Goal: Transaction & Acquisition: Purchase product/service

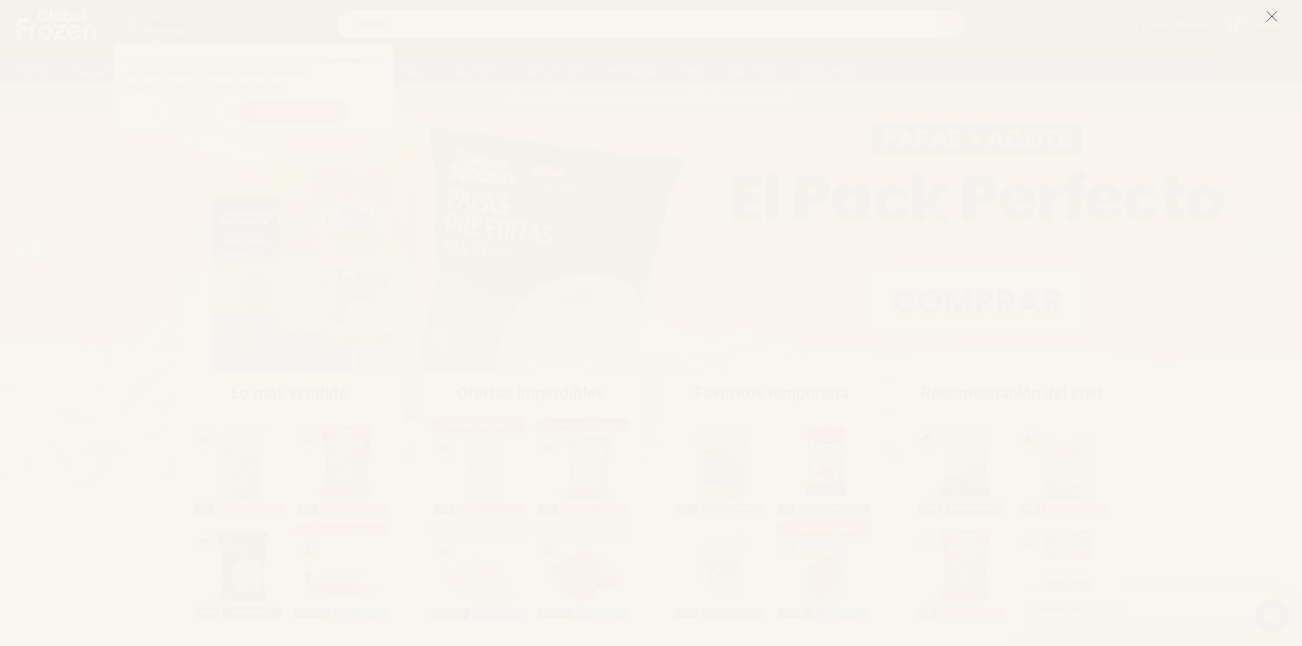
click at [1270, 22] on icon at bounding box center [1272, 16] width 12 height 12
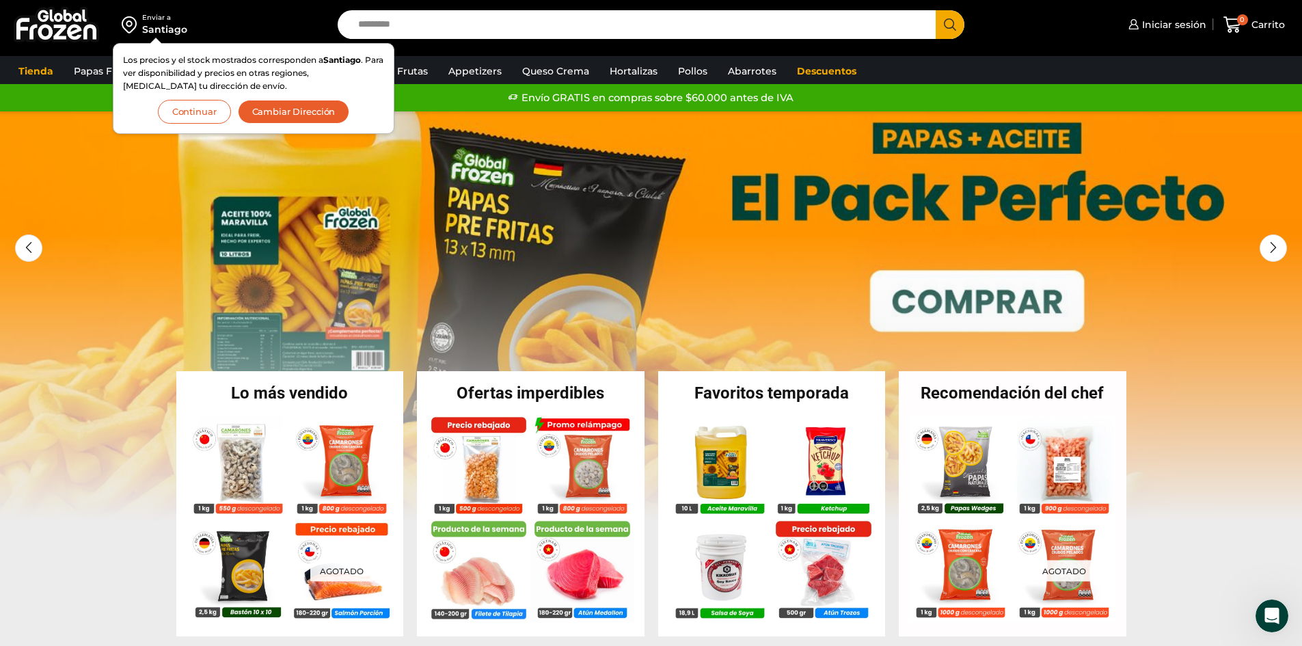
click at [195, 117] on button "Continuar" at bounding box center [194, 112] width 73 height 24
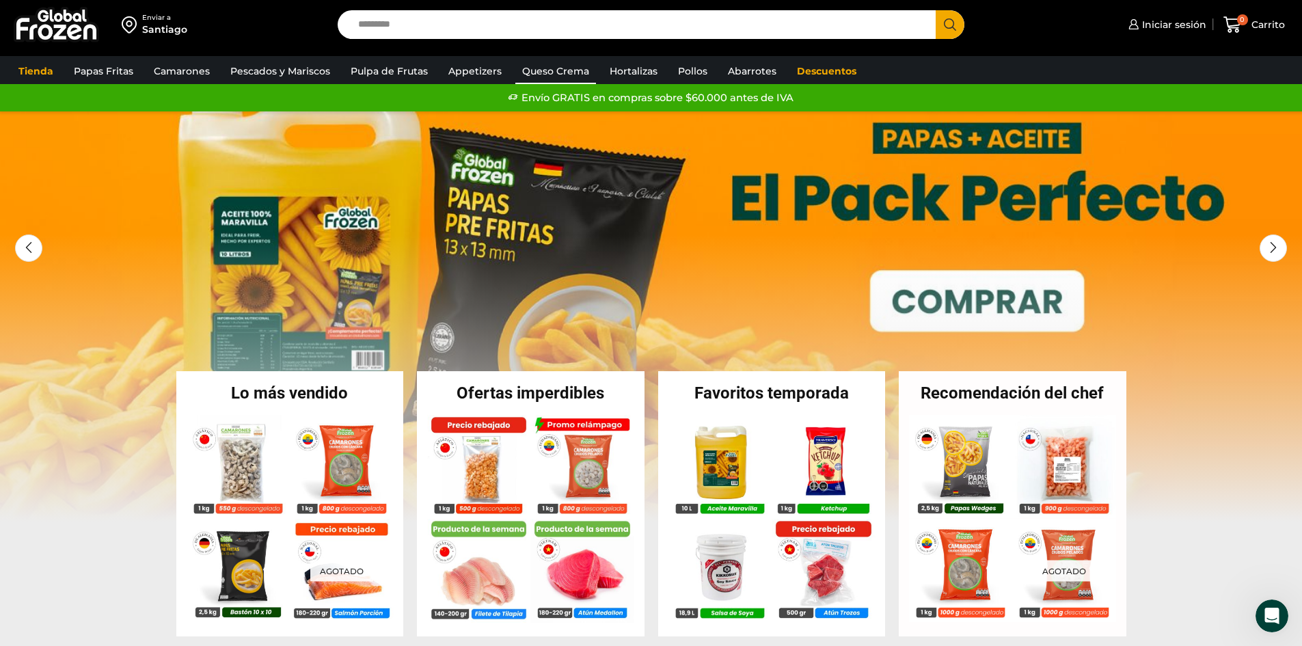
click at [574, 74] on link "Queso Crema" at bounding box center [555, 71] width 81 height 26
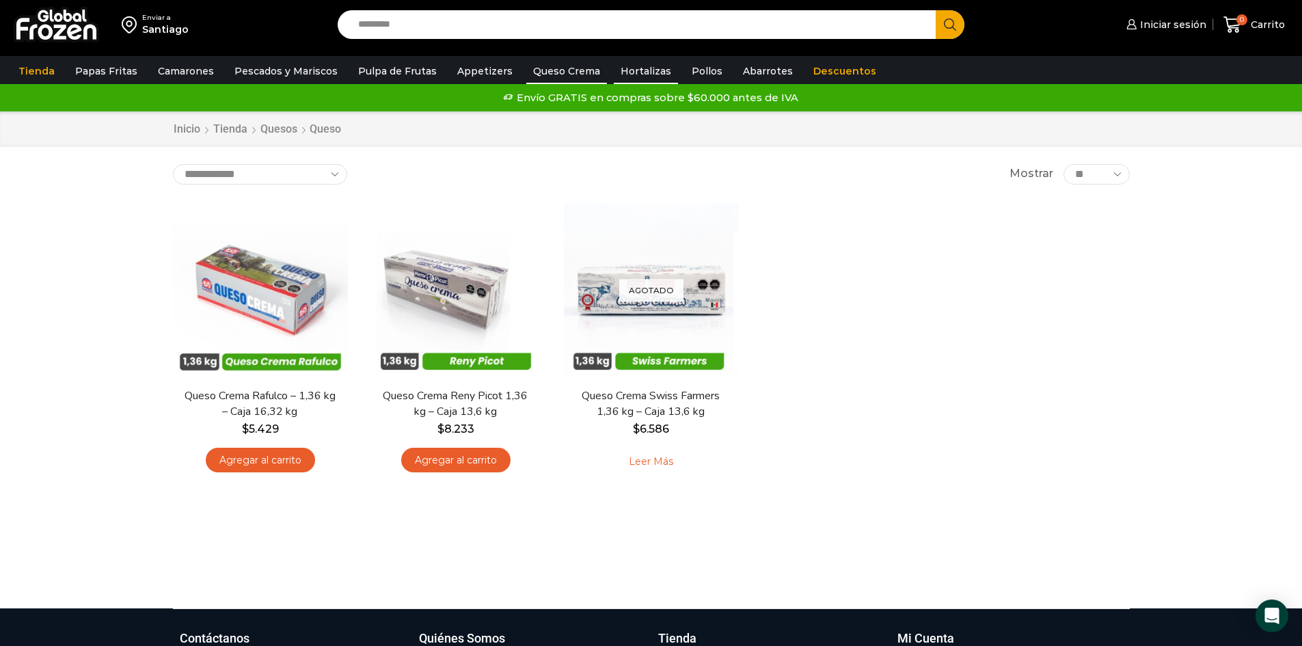
click at [614, 66] on link "Hortalizas" at bounding box center [646, 71] width 64 height 26
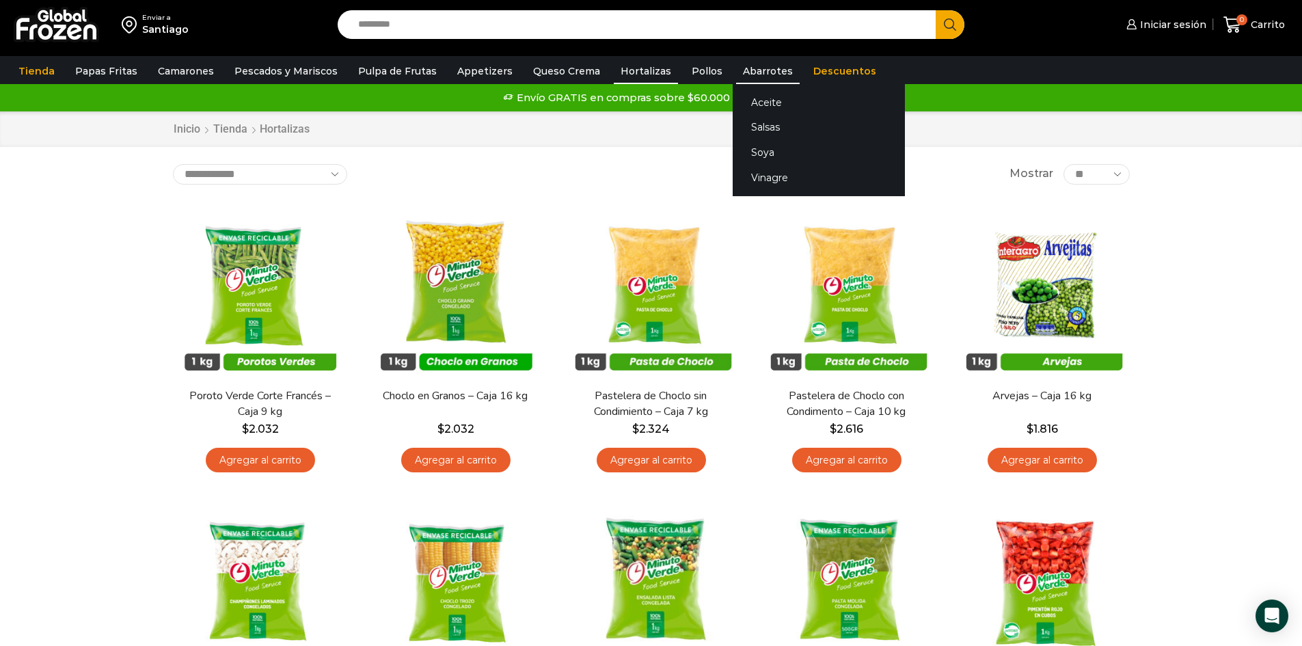
click at [741, 74] on link "Abarrotes" at bounding box center [768, 71] width 64 height 26
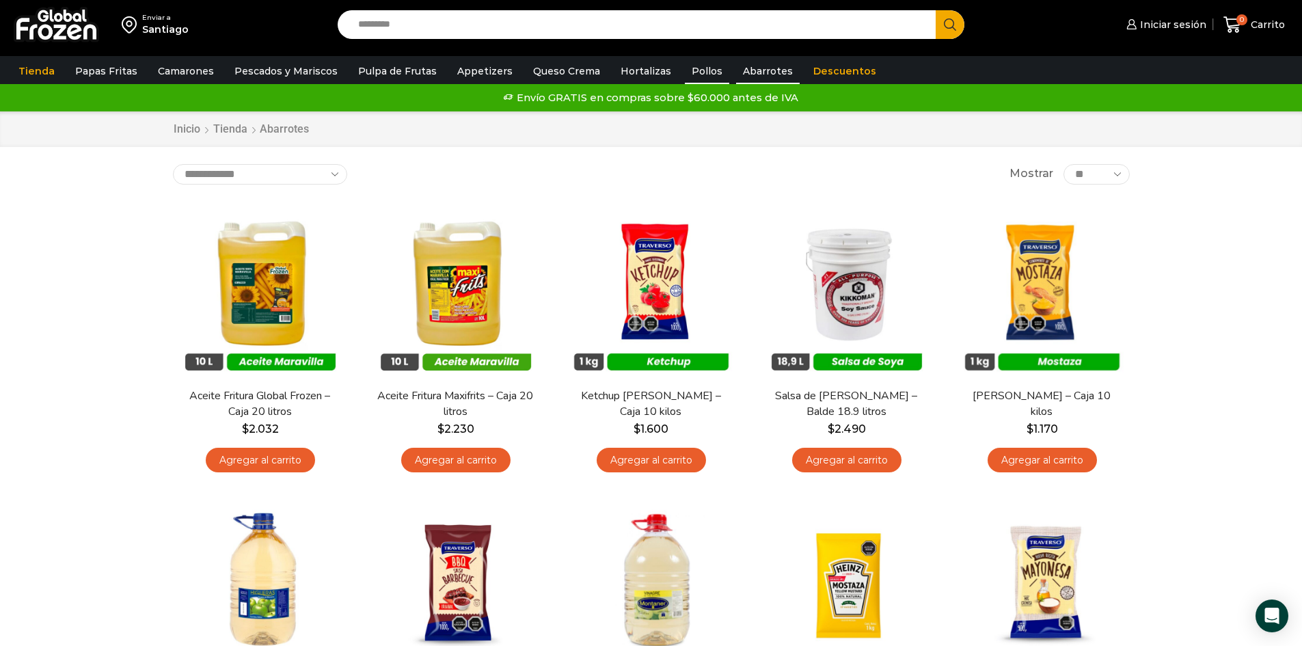
click at [685, 71] on link "Pollos" at bounding box center [707, 71] width 44 height 26
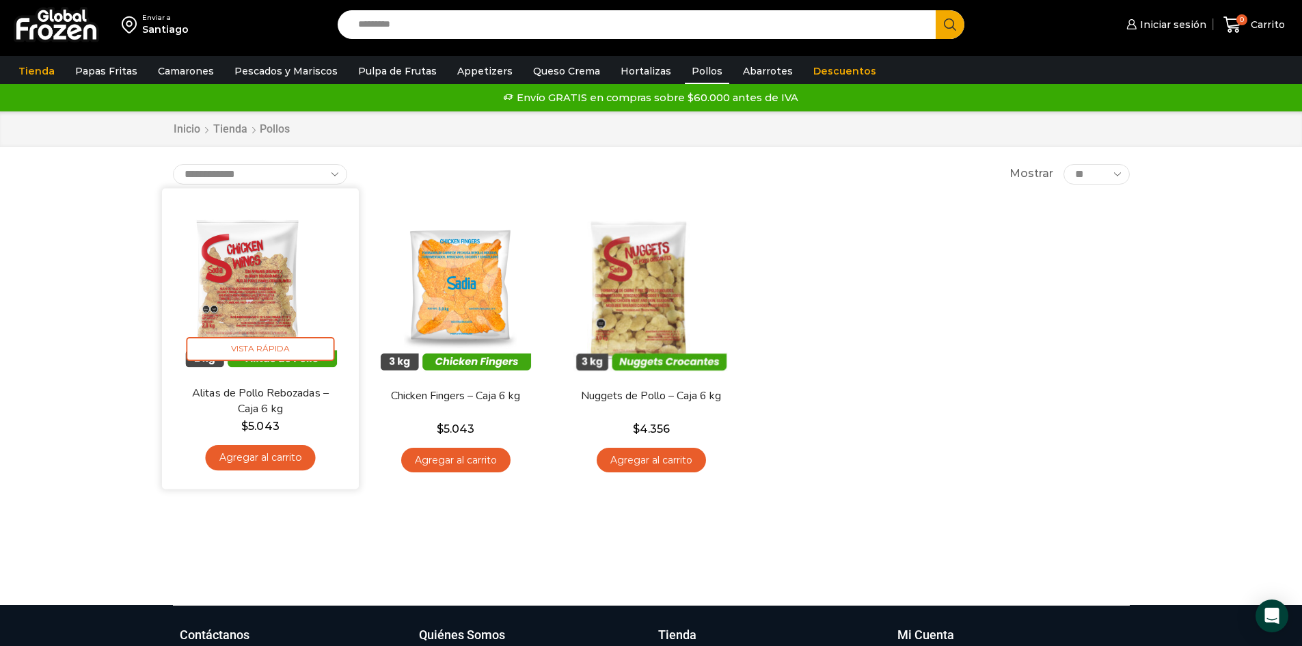
click at [271, 301] on img at bounding box center [260, 286] width 176 height 176
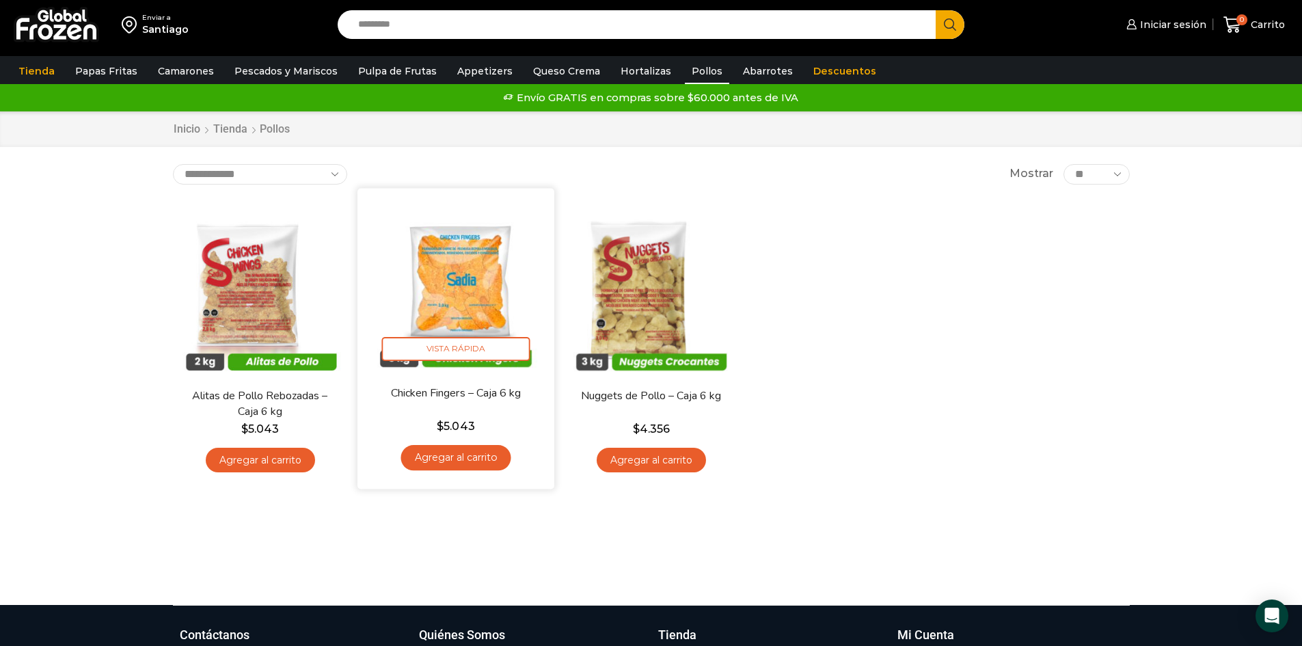
click at [468, 264] on img at bounding box center [456, 286] width 176 height 176
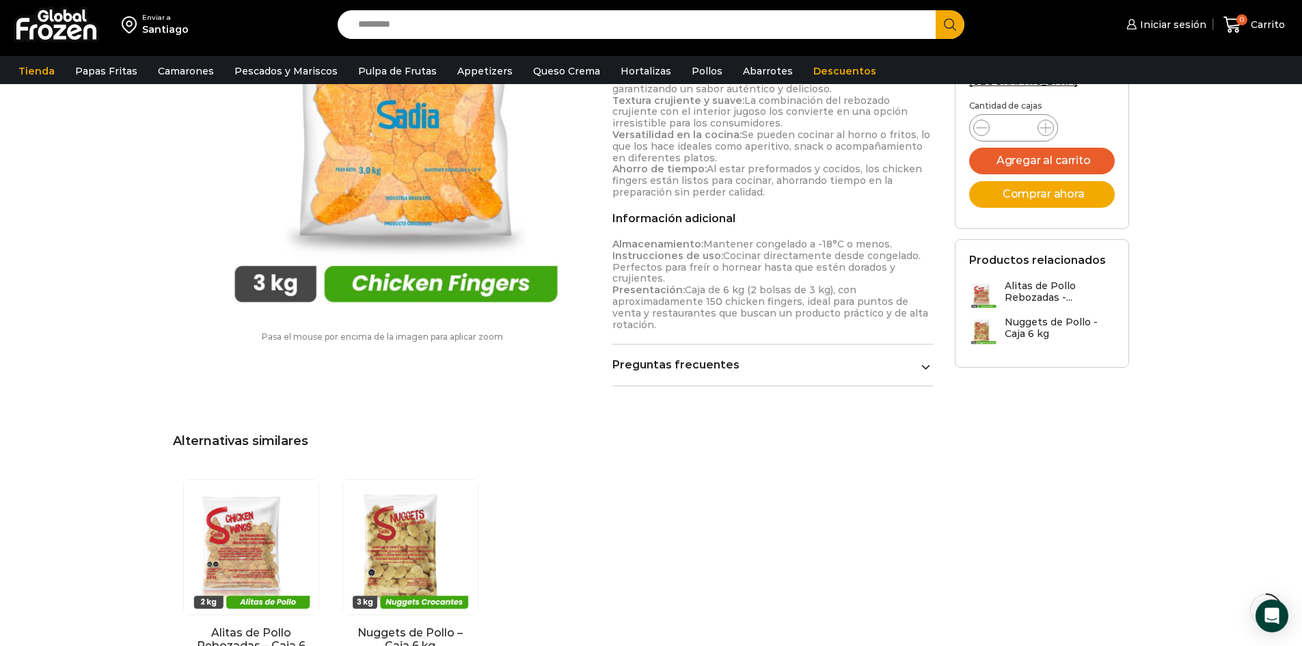
scroll to position [547, 0]
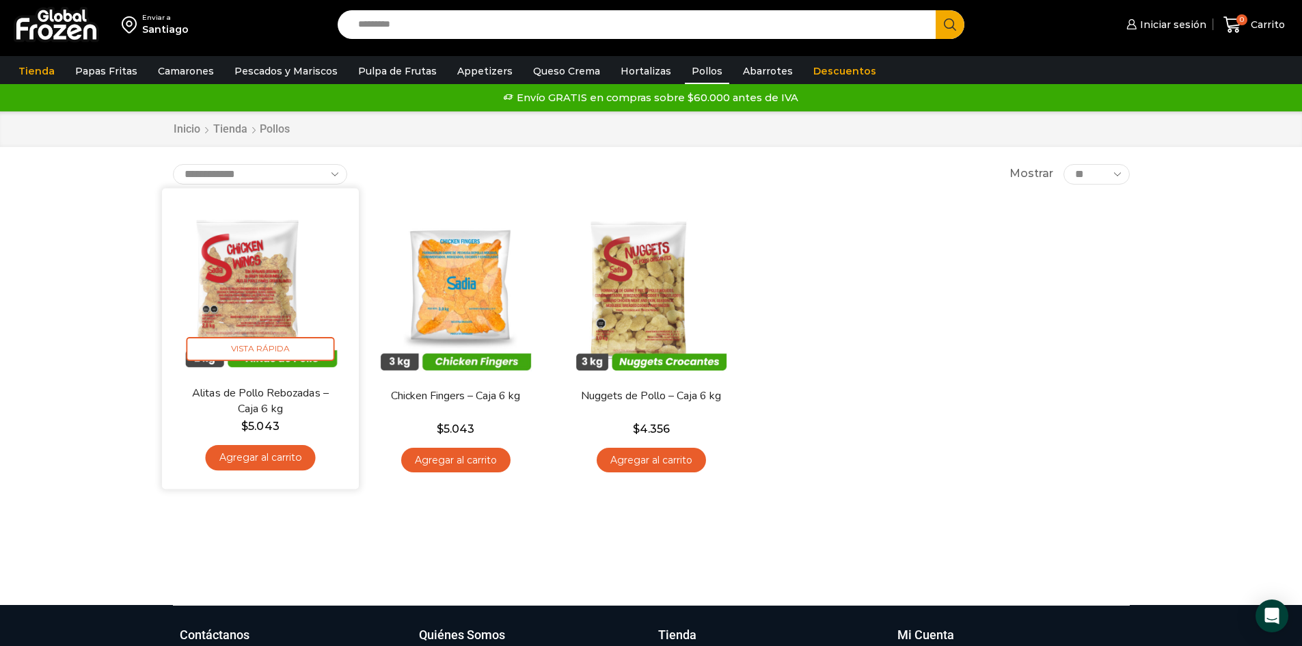
click at [225, 276] on img at bounding box center [260, 286] width 176 height 176
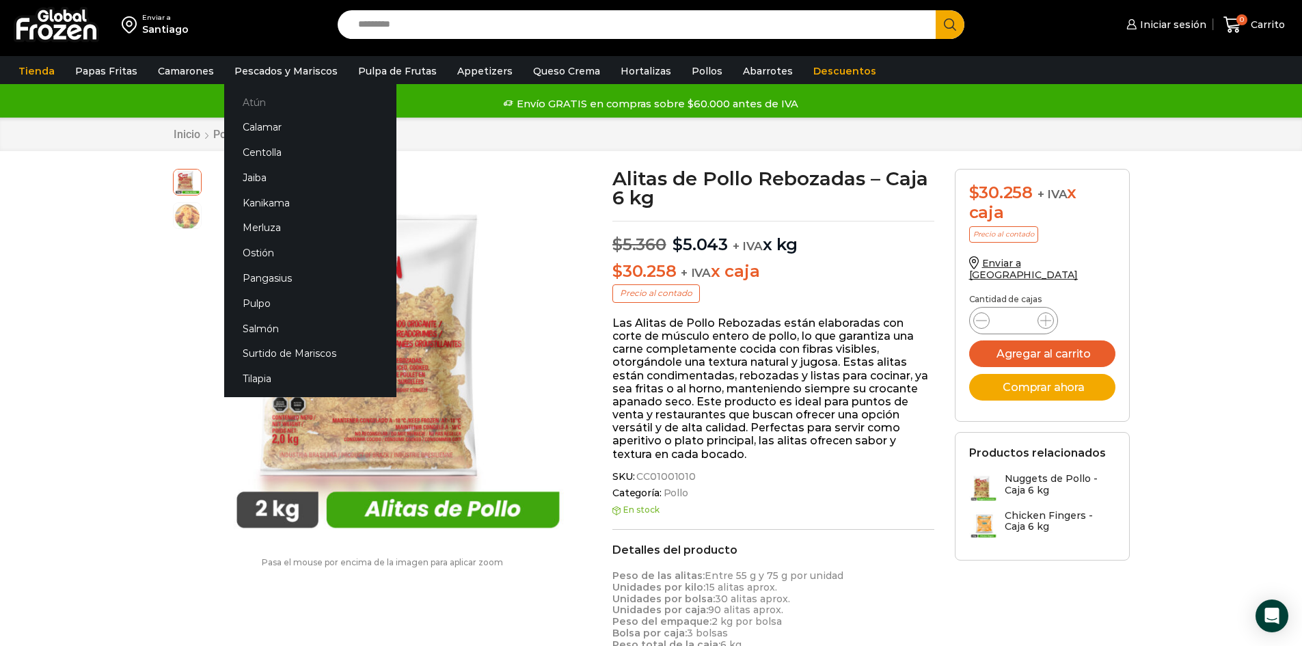
click at [258, 103] on link "Atún" at bounding box center [310, 102] width 172 height 25
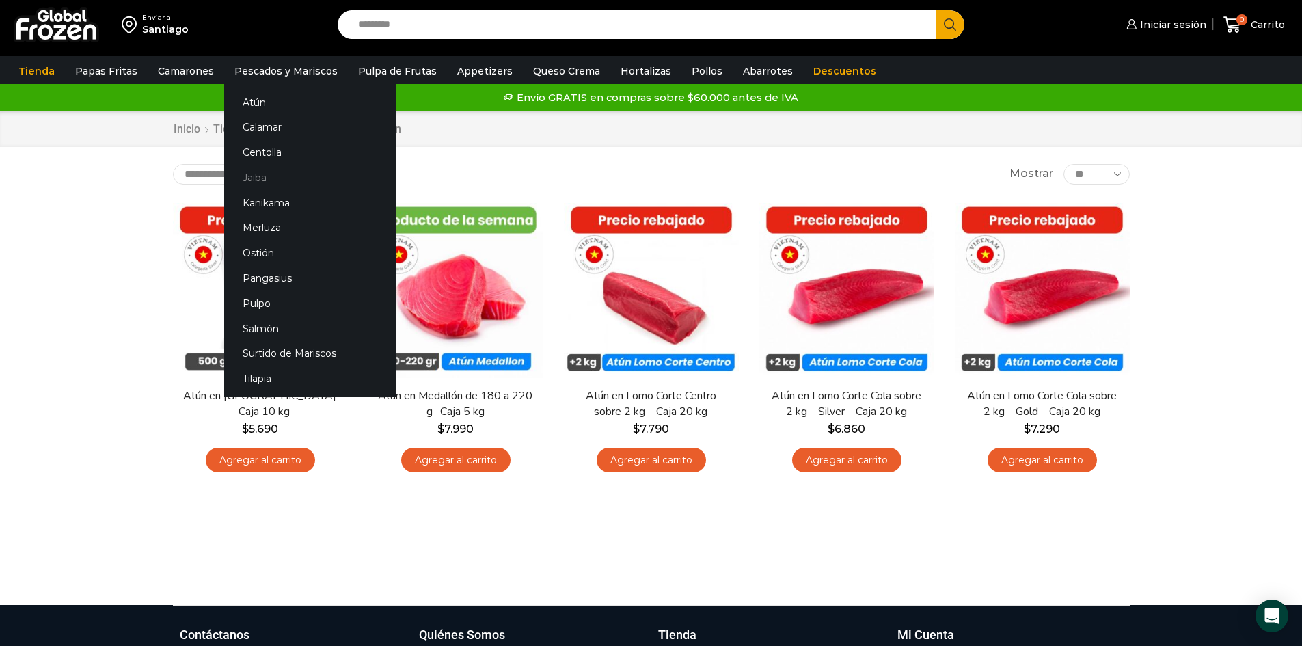
click at [259, 178] on link "Jaiba" at bounding box center [310, 177] width 172 height 25
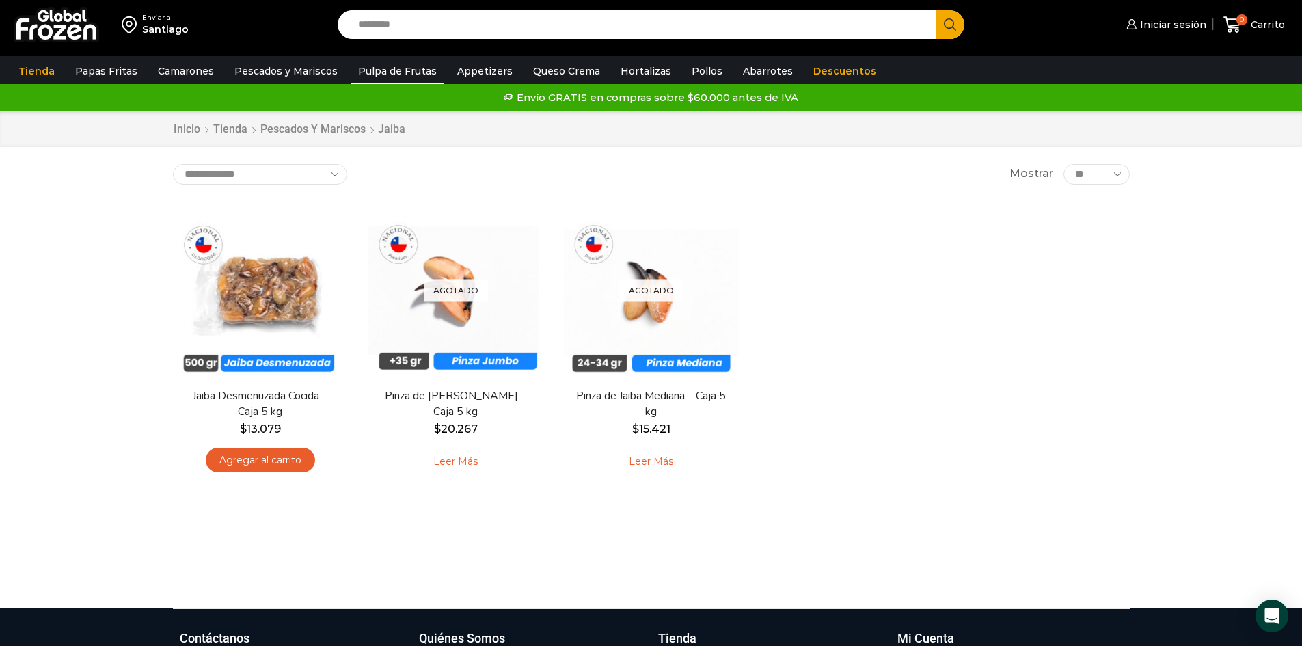
click at [355, 70] on link "Pulpa de Frutas" at bounding box center [397, 71] width 92 height 26
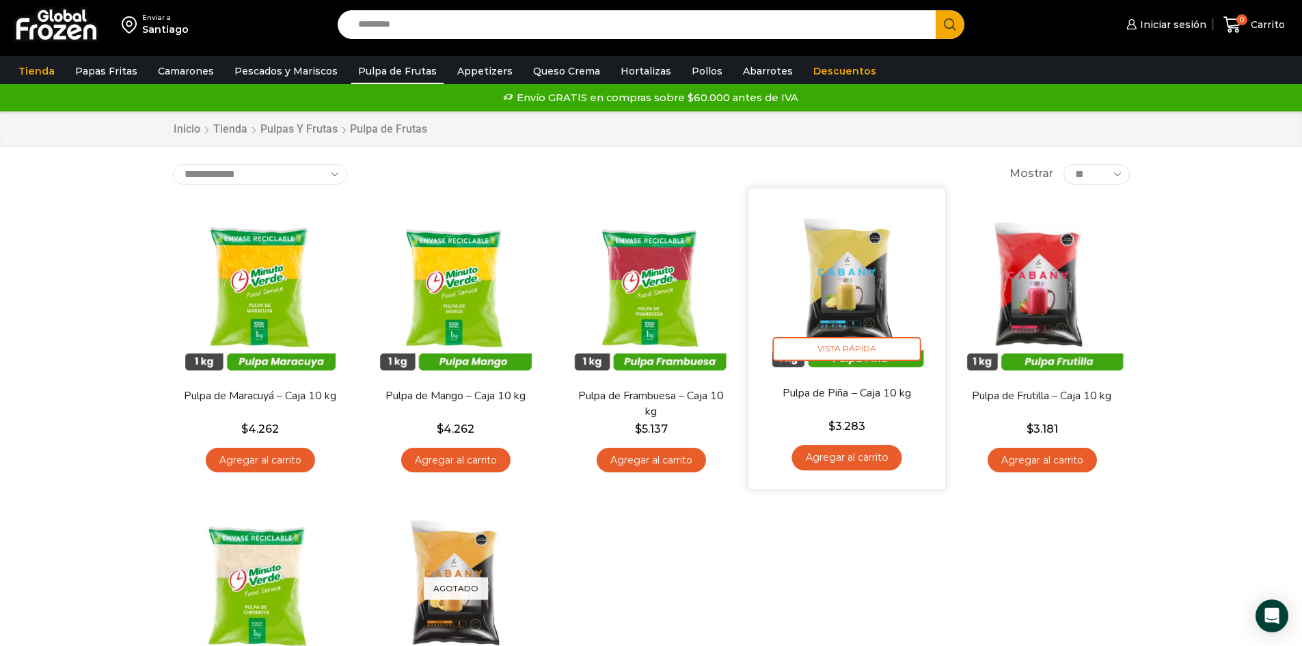
click at [830, 295] on img at bounding box center [847, 286] width 176 height 176
